Goal: Task Accomplishment & Management: Complete application form

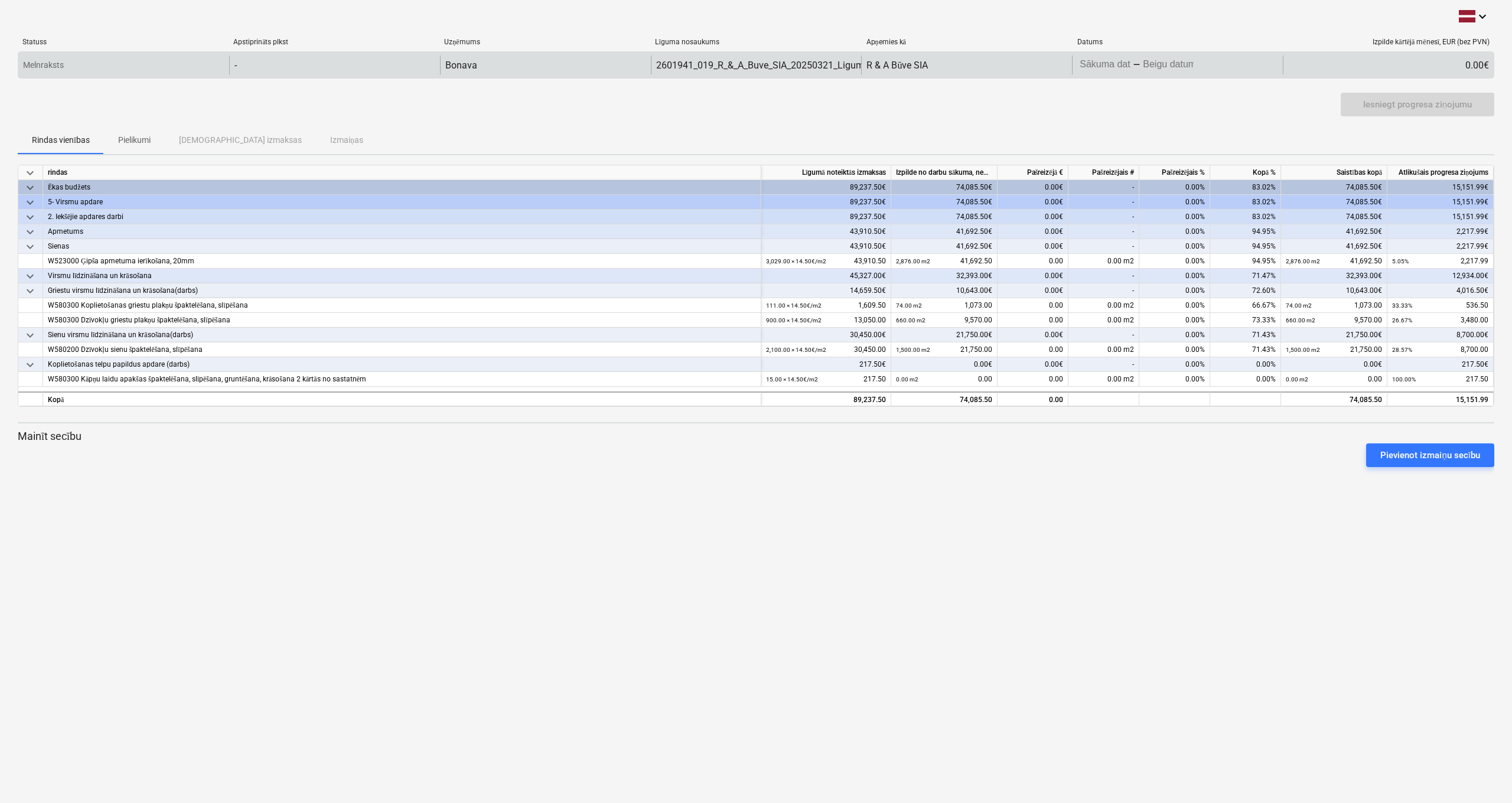
click at [1142, 67] on body "keyboard_arrow_down Statuss Apstiprināts plkst Uzņēmums Līguma nosaukums Apņemi…" at bounding box center [756, 402] width 1512 height 803
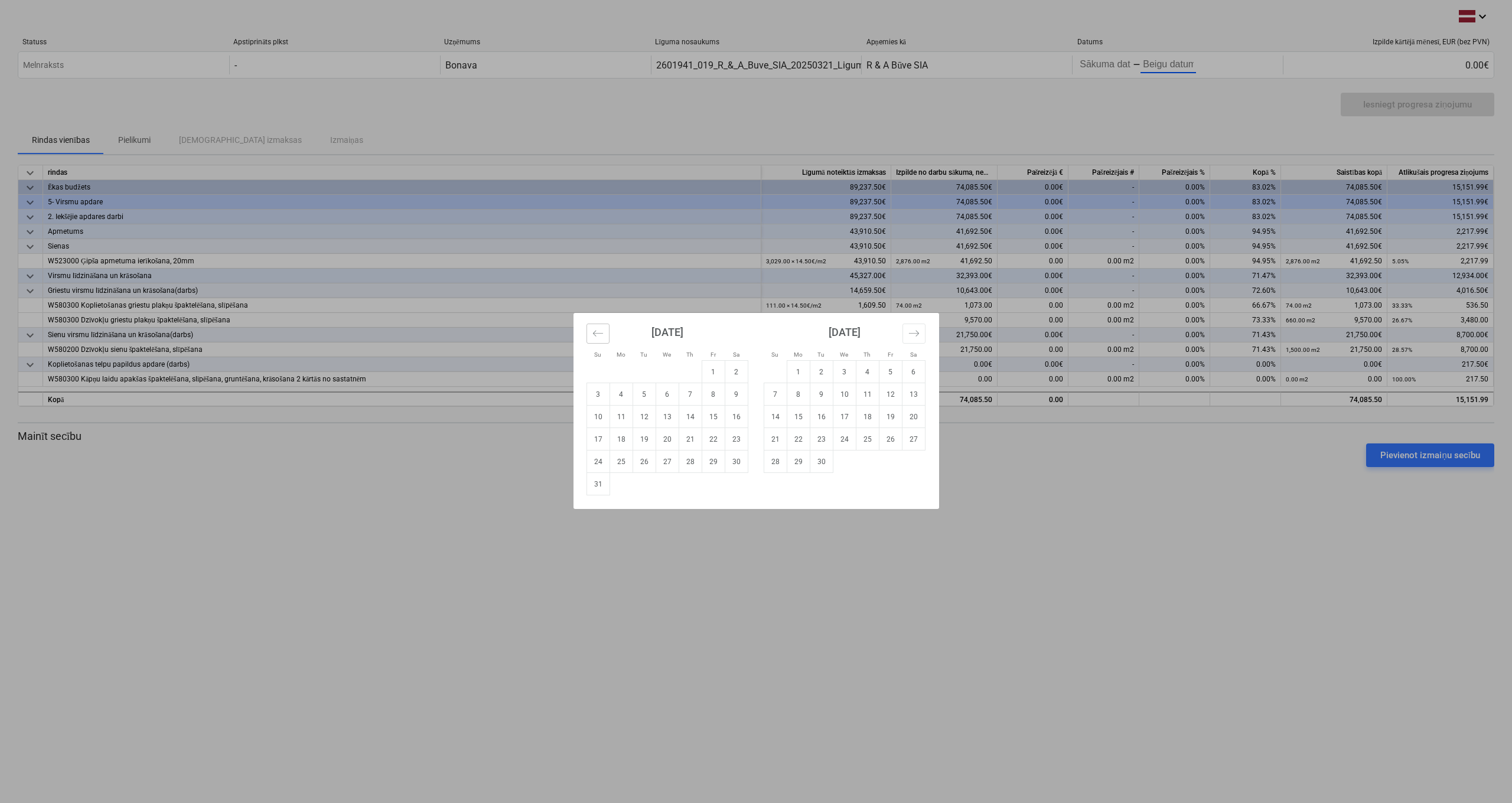
click at [602, 337] on icon "Move backward to switch to the previous month." at bounding box center [599, 334] width 12 height 12
click at [643, 374] on td "1" at bounding box center [644, 372] width 23 height 22
type input "[DATE]"
click at [821, 443] on td "19" at bounding box center [822, 439] width 23 height 22
type input "[DATE]"
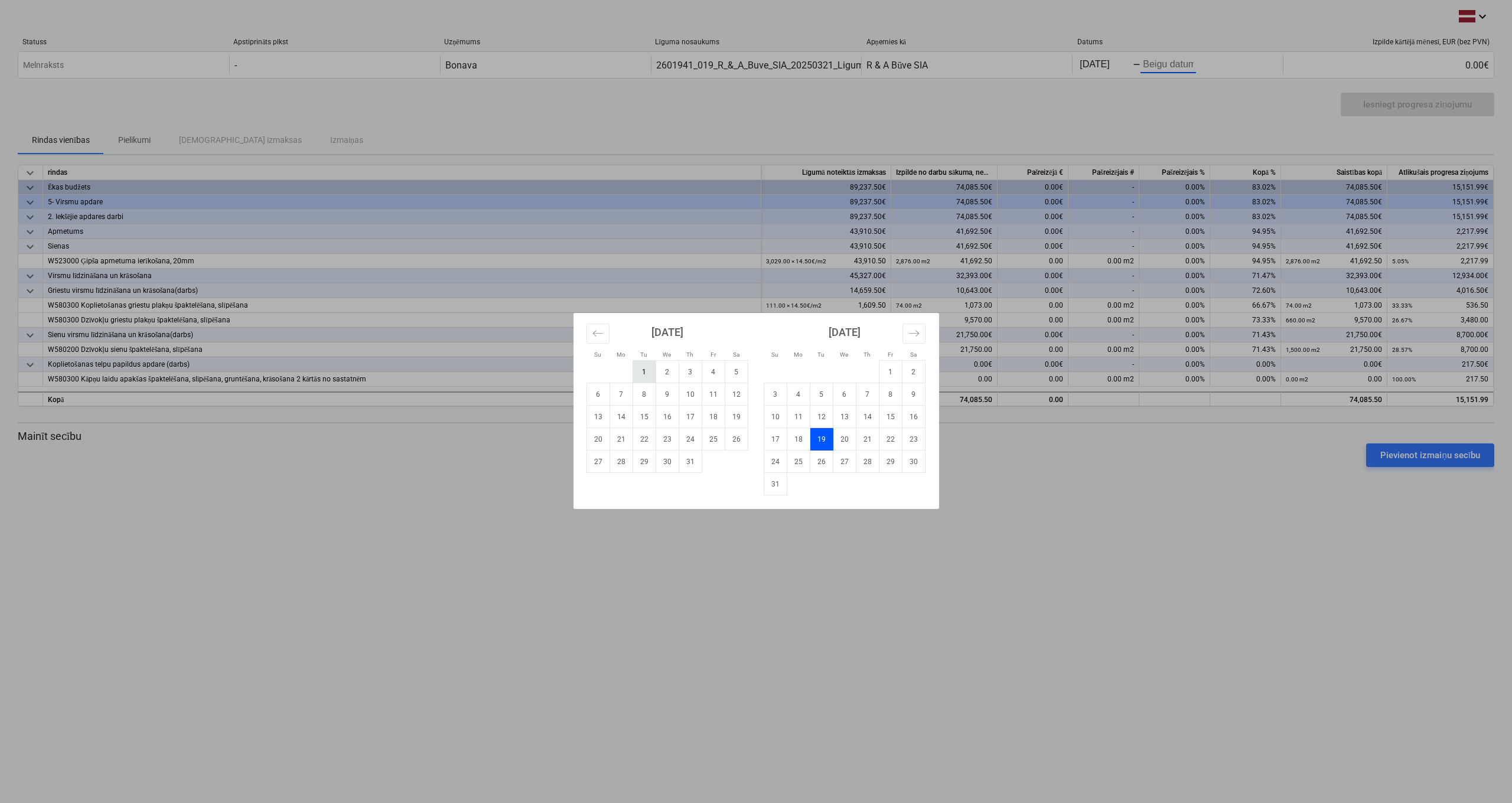
click at [646, 373] on td "1" at bounding box center [644, 372] width 23 height 22
type input "[DATE]"
click at [1169, 67] on div "Su Mo Tu We Th Fr Sa Su Mo Tu We Th Fr Sa [DATE] 1 2 3 4 5 6 7 8 9 10 11 12 13 …" at bounding box center [756, 402] width 1512 height 803
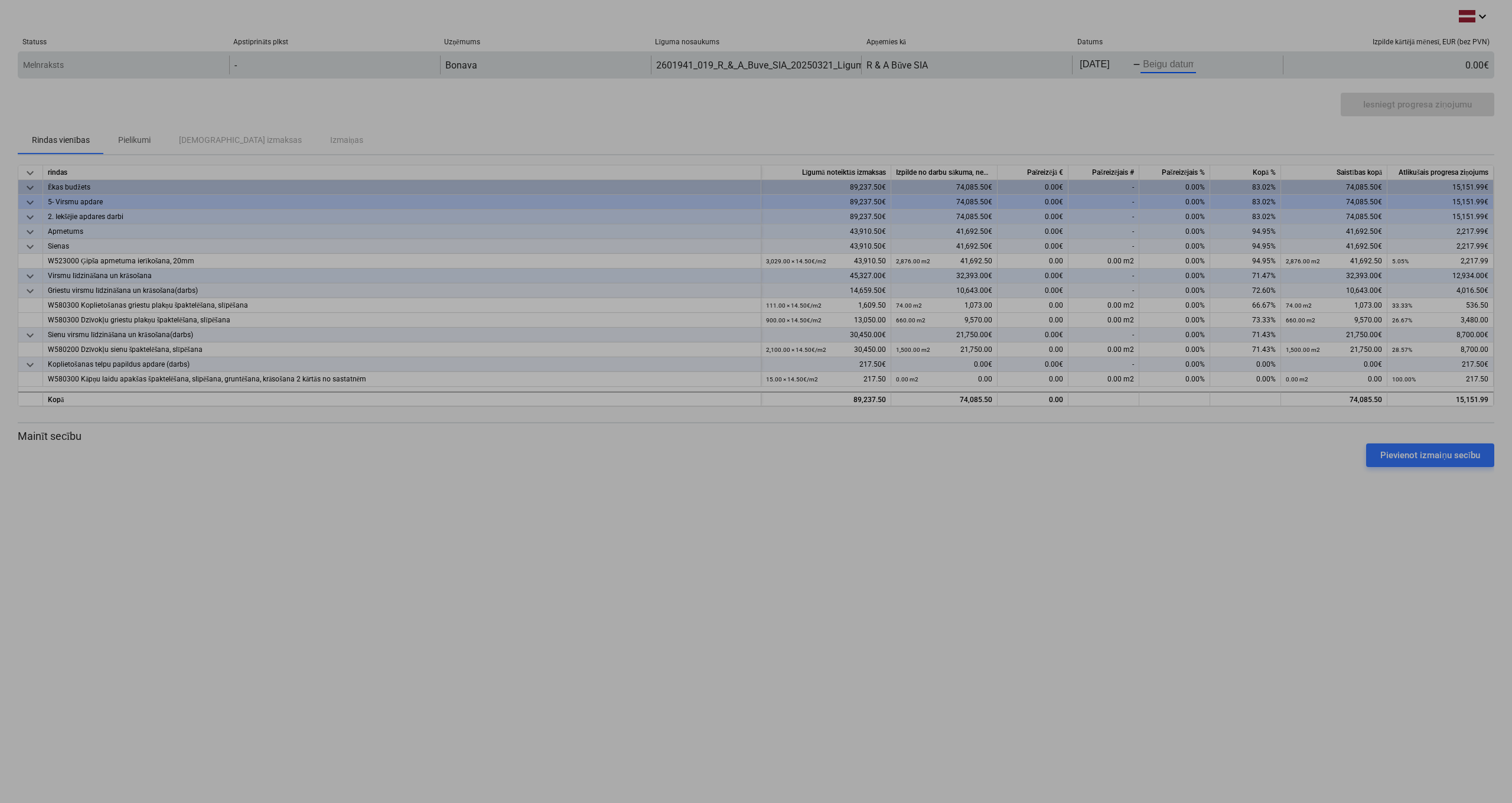
click at [1162, 69] on body "keyboard_arrow_down Statuss Apstiprināts plkst Uzņēmums Līguma nosaukums Apņemi…" at bounding box center [756, 402] width 1512 height 803
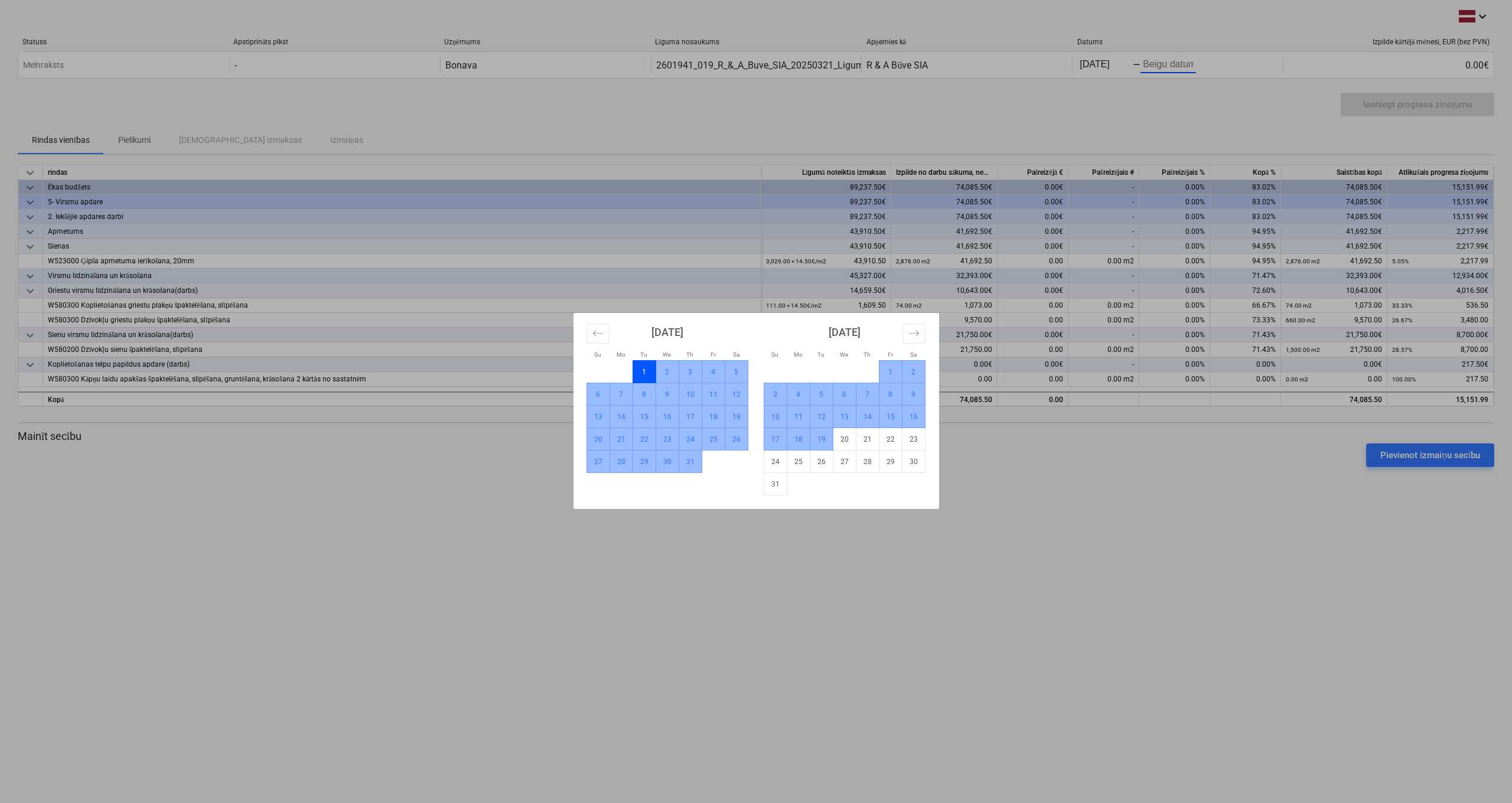
click at [821, 441] on td "19" at bounding box center [822, 439] width 23 height 22
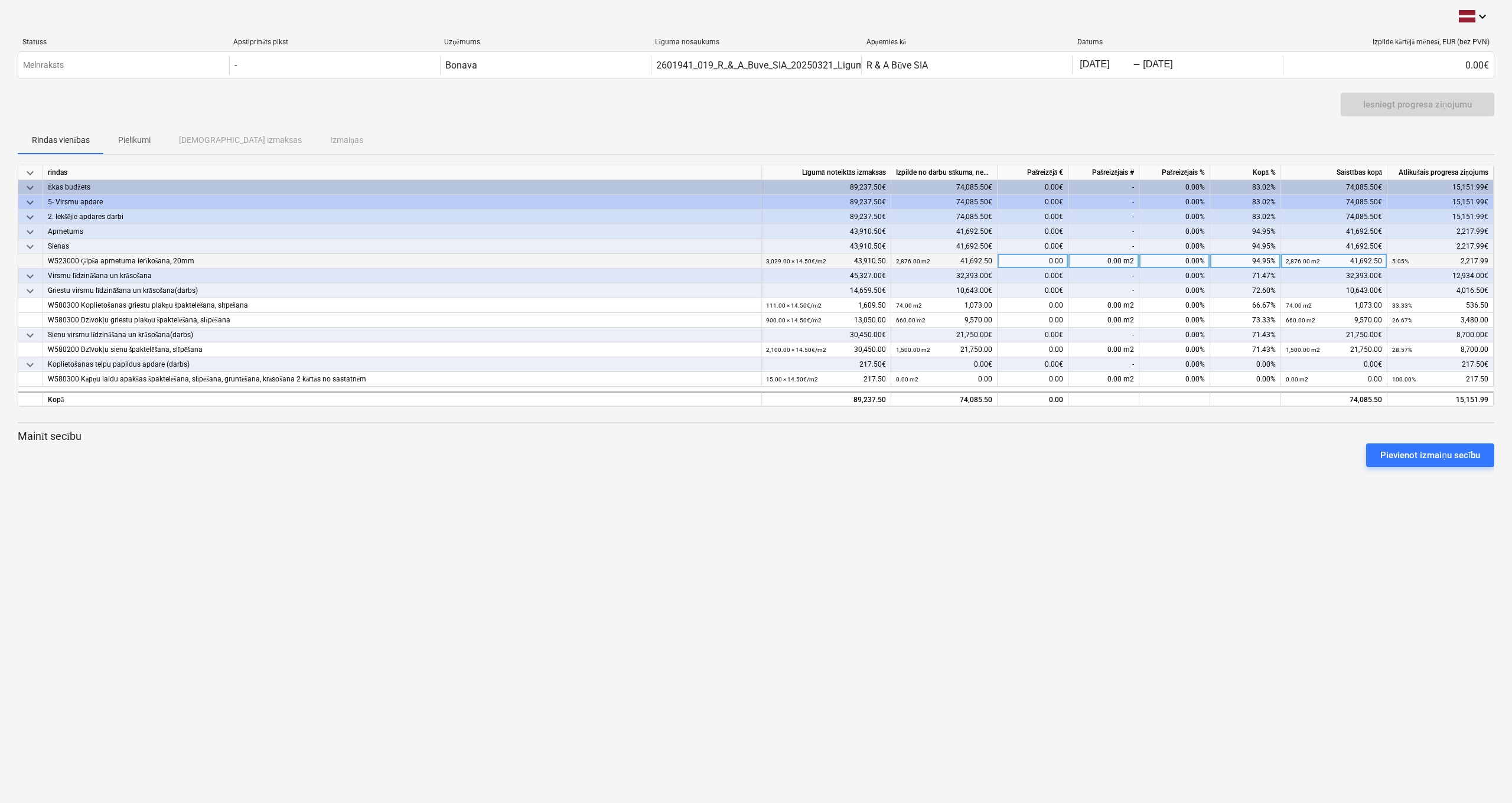
click at [1054, 259] on div "0.00" at bounding box center [1032, 261] width 70 height 14
type input "153"
click at [1050, 295] on div "0.00€" at bounding box center [1032, 291] width 70 height 14
click at [1108, 257] on div "10.55 m2" at bounding box center [1104, 261] width 70 height 14
type input "153"
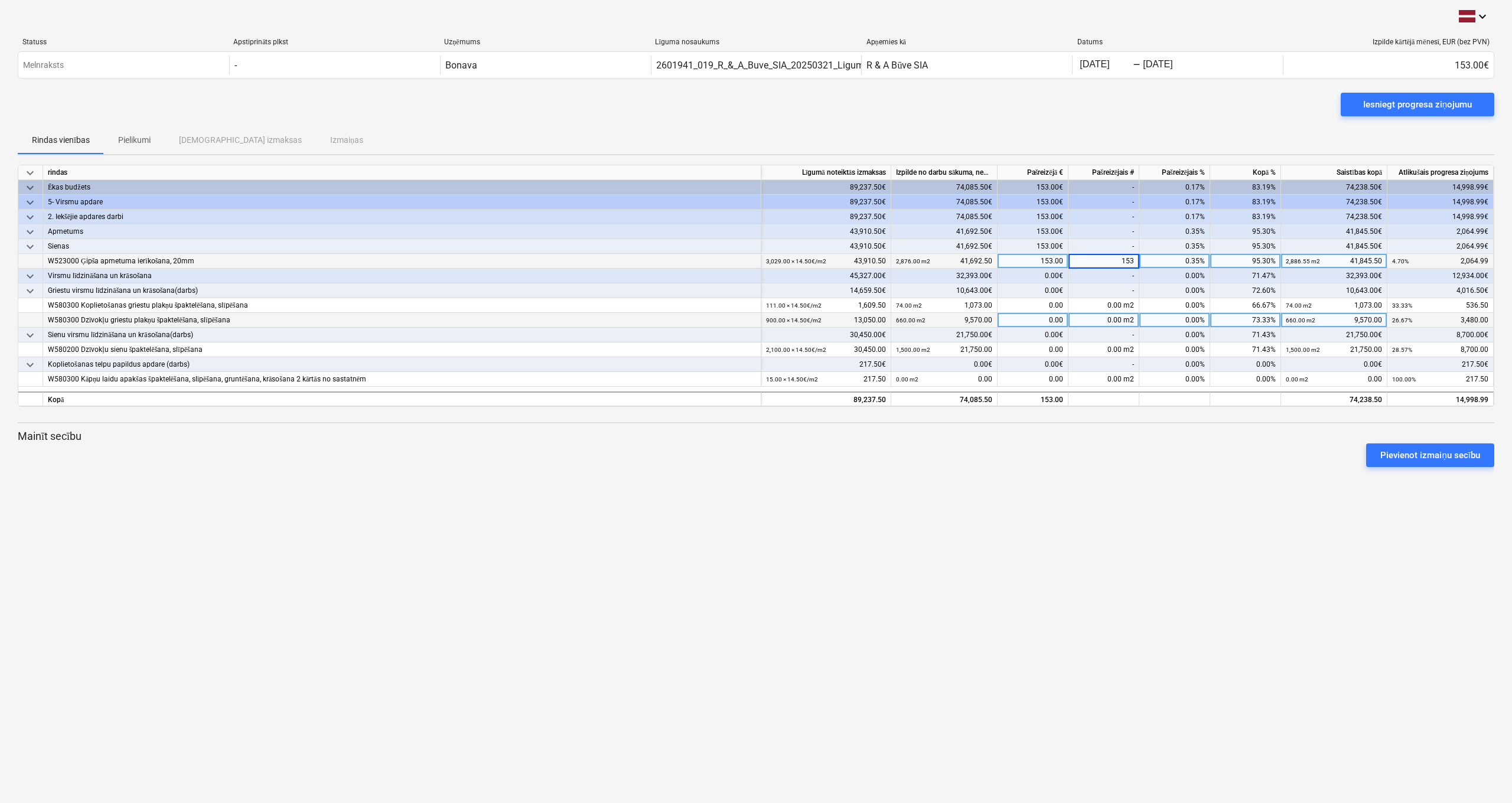
click at [1107, 313] on div "0.00 m2" at bounding box center [1104, 319] width 70 height 14
click at [1108, 360] on div "-" at bounding box center [1104, 364] width 70 height 14
click at [1116, 308] on div "0.00 m2" at bounding box center [1104, 305] width 70 height 14
type input "37"
click at [1123, 342] on div "keyboard_arrow_down rindas Līgumā noteiktās izmaksas Izpilde no darbu sākuma, n…" at bounding box center [755, 286] width 1476 height 242
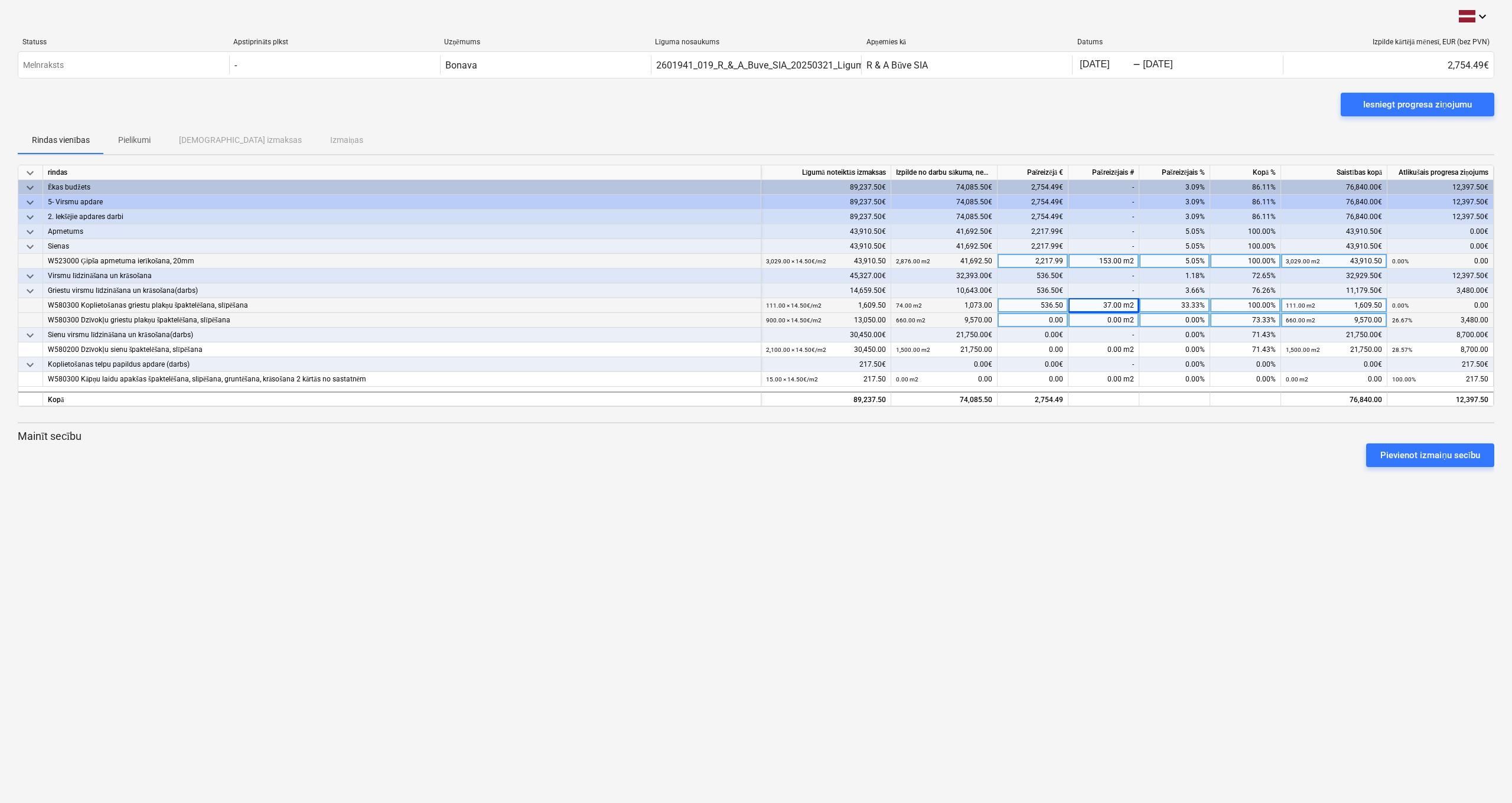
click at [1120, 318] on div "0.00 m2" at bounding box center [1104, 319] width 70 height 14
type input "240"
type input "600"
type input "217.5"
click at [1408, 106] on div "Iesniegt progresa ziņojumu" at bounding box center [1417, 104] width 109 height 15
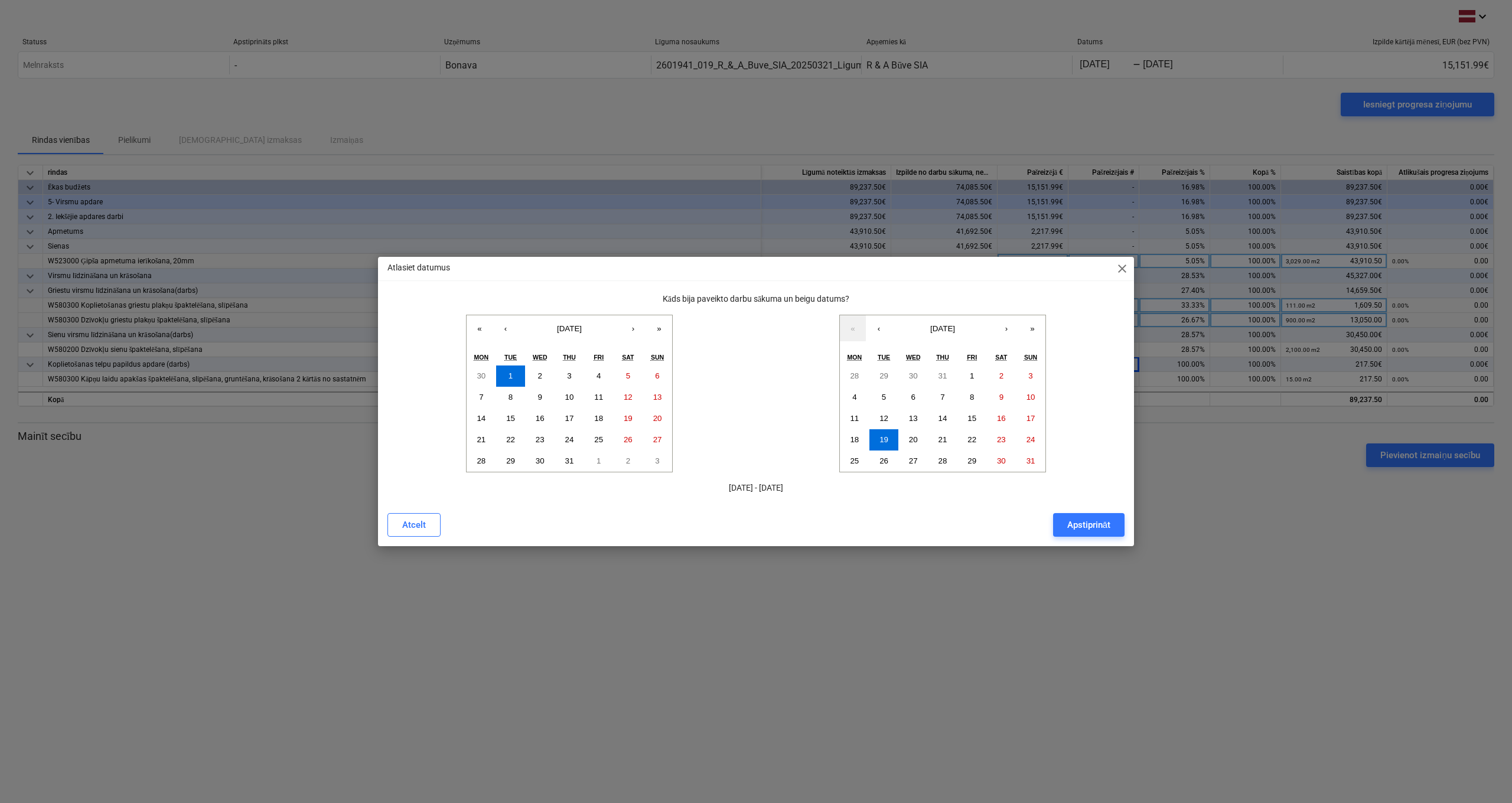
click at [1084, 524] on div "Apstiprināt" at bounding box center [1088, 525] width 43 height 15
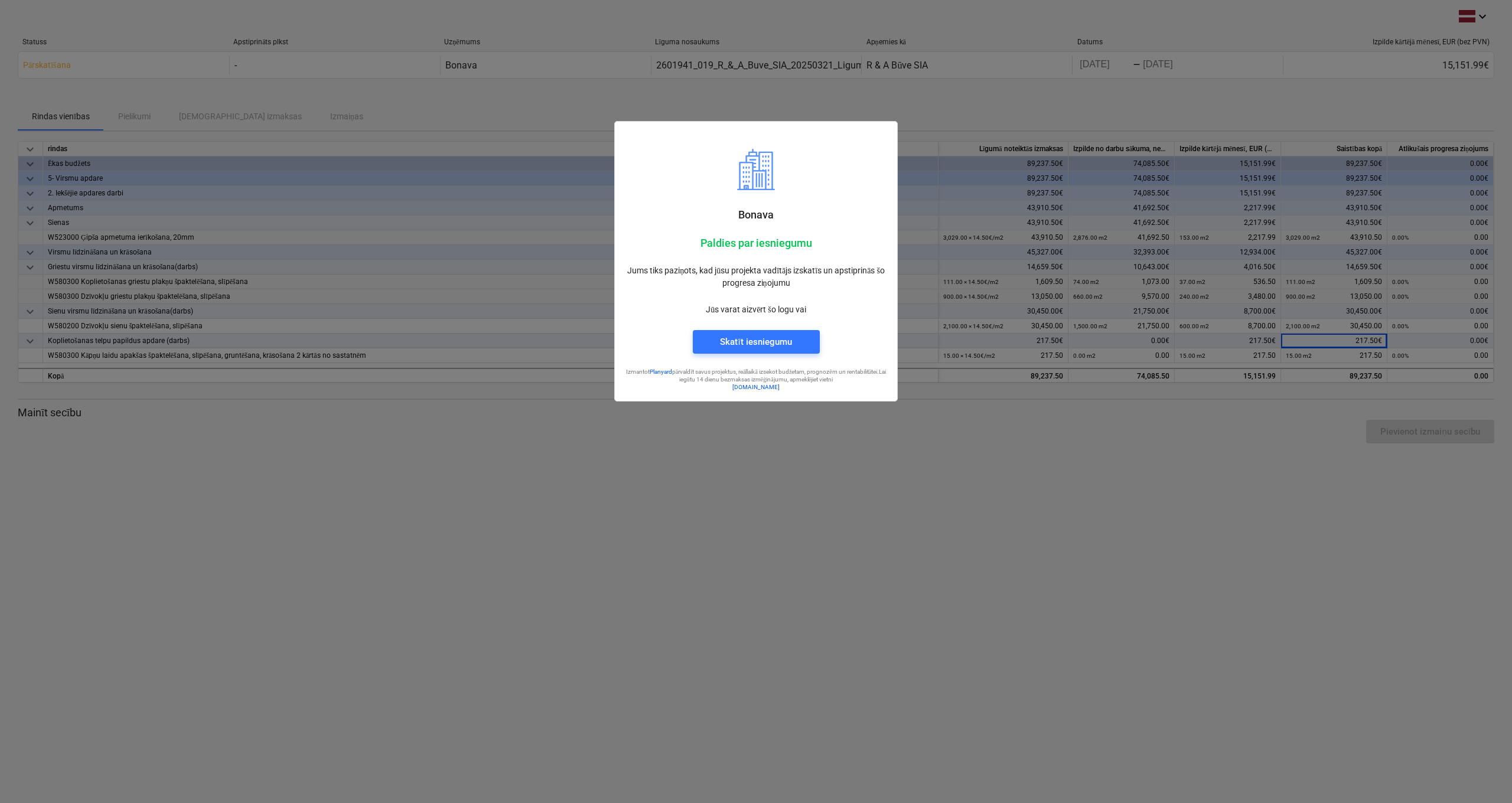
click at [413, 113] on div at bounding box center [756, 402] width 1512 height 803
